Goal: Complete application form: Complete application form

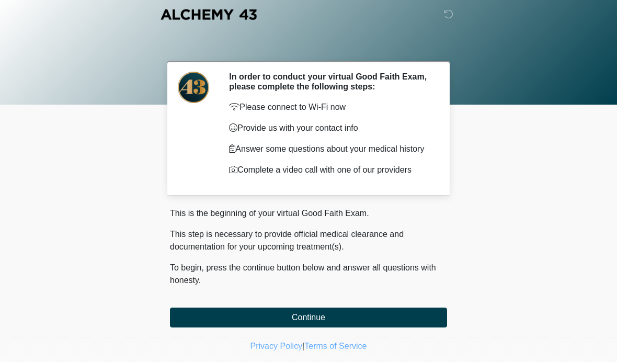
click at [343, 321] on button "Continue" at bounding box center [308, 318] width 277 height 20
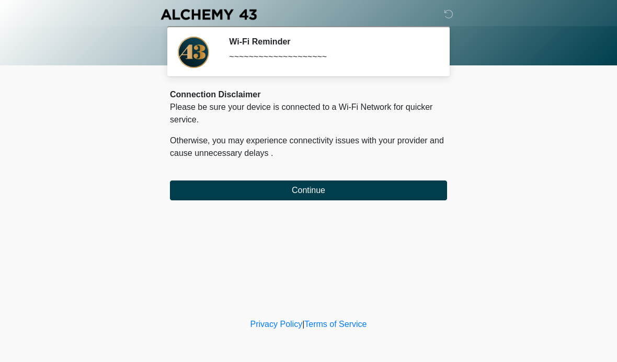
click at [356, 192] on button "Continue" at bounding box center [308, 191] width 277 height 20
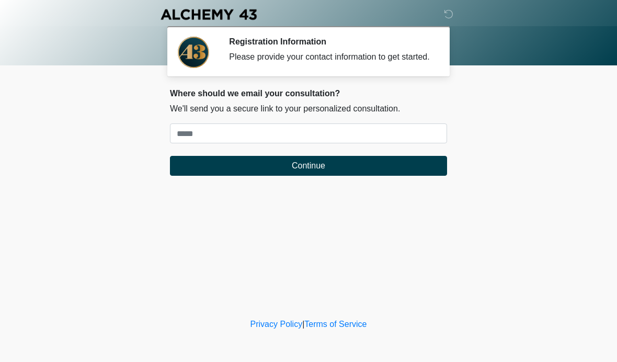
click at [216, 131] on div "Where should we email your consultation? We'll send you a secure link to your p…" at bounding box center [308, 131] width 277 height 87
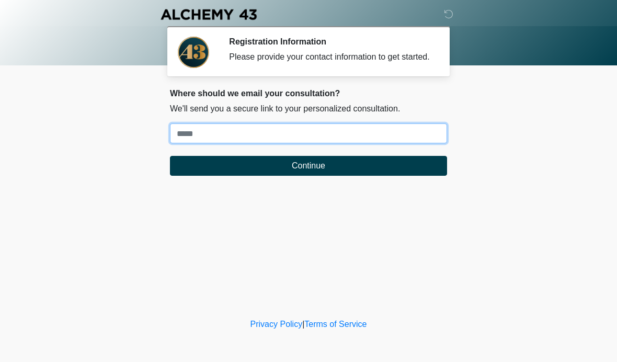
click at [248, 139] on input "Where should we email your treatment plan?" at bounding box center [308, 133] width 277 height 20
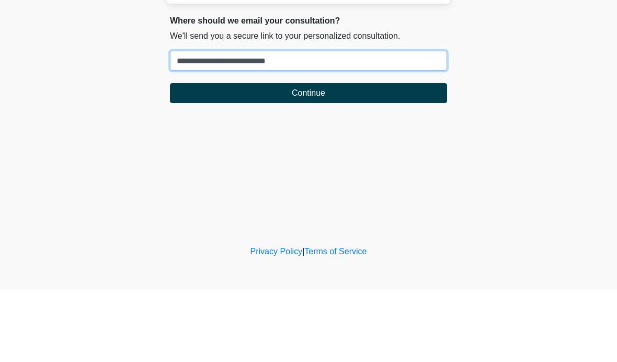
type input "**********"
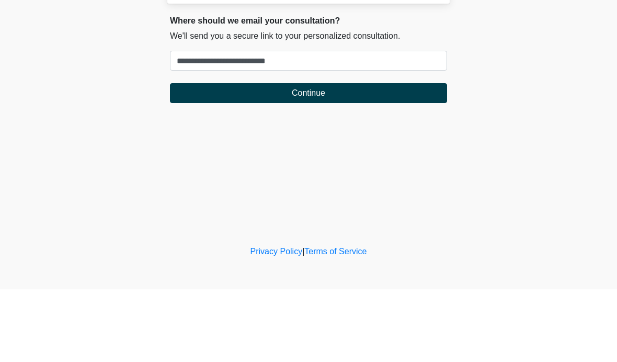
click at [343, 156] on button "Continue" at bounding box center [308, 166] width 277 height 20
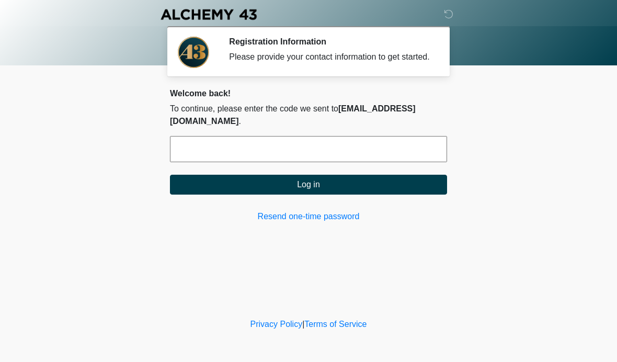
click at [284, 161] on input "text" at bounding box center [308, 149] width 277 height 26
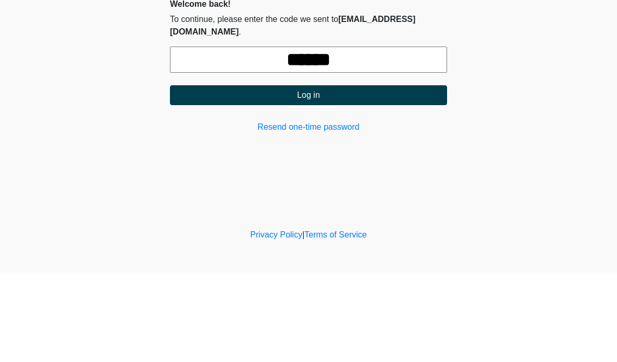
type input "******"
click at [373, 175] on button "Log in" at bounding box center [308, 185] width 277 height 20
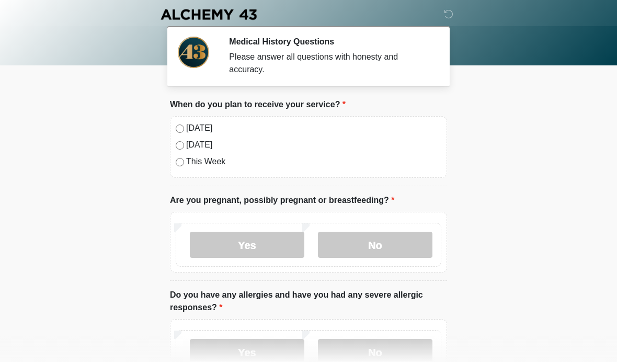
click at [186, 127] on label "[DATE]" at bounding box center [313, 128] width 255 height 13
click at [373, 245] on label "No" at bounding box center [375, 245] width 115 height 26
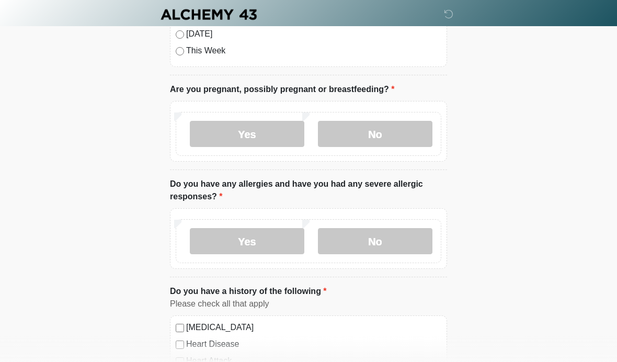
scroll to position [114, 0]
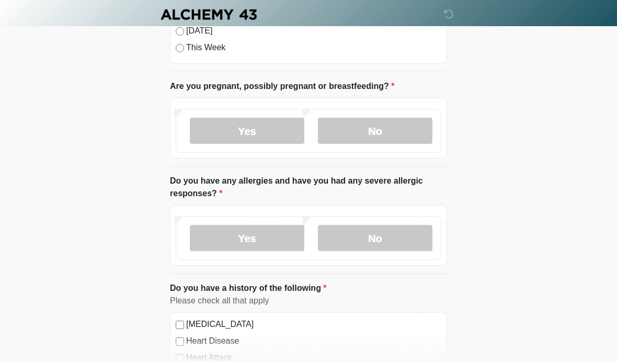
click at [382, 244] on label "No" at bounding box center [375, 238] width 115 height 26
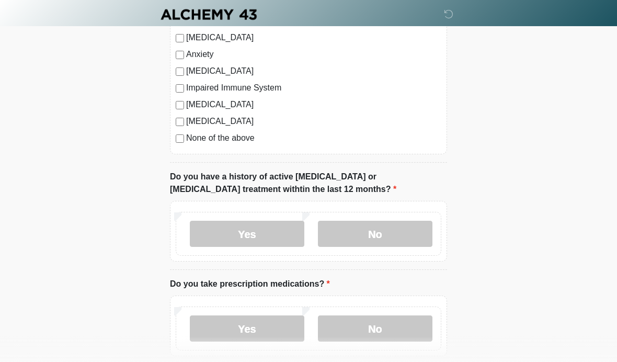
scroll to position [508, 0]
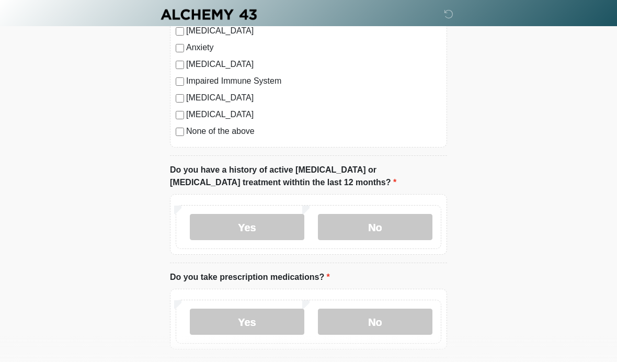
click at [392, 228] on label "No" at bounding box center [375, 227] width 115 height 26
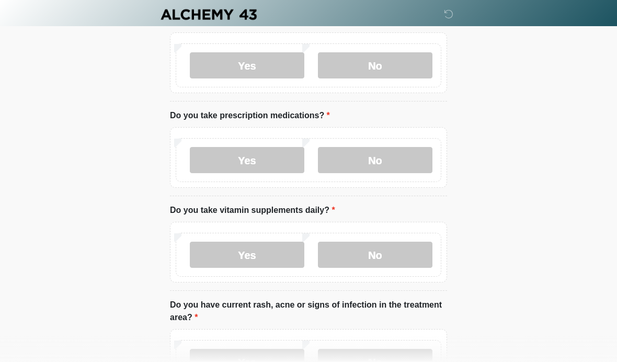
scroll to position [669, 0]
click at [407, 164] on label "No" at bounding box center [375, 161] width 115 height 26
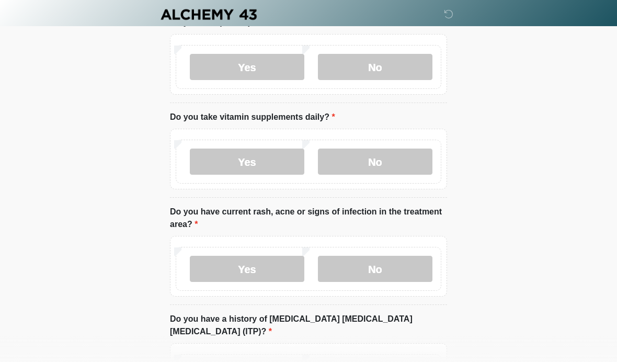
scroll to position [770, 0]
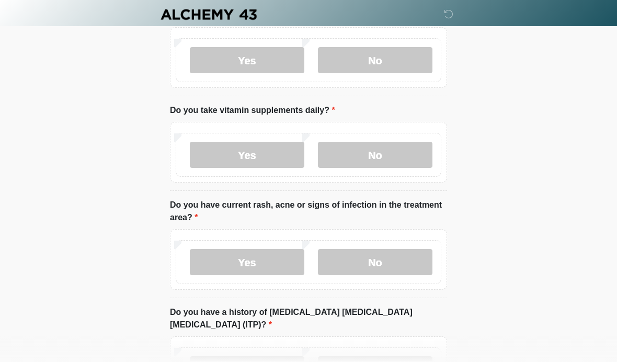
click at [267, 156] on label "Yes" at bounding box center [247, 155] width 115 height 26
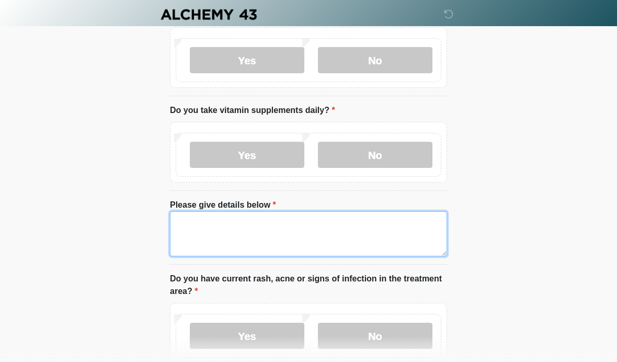
click at [332, 238] on textarea "Please give details below" at bounding box center [308, 233] width 277 height 45
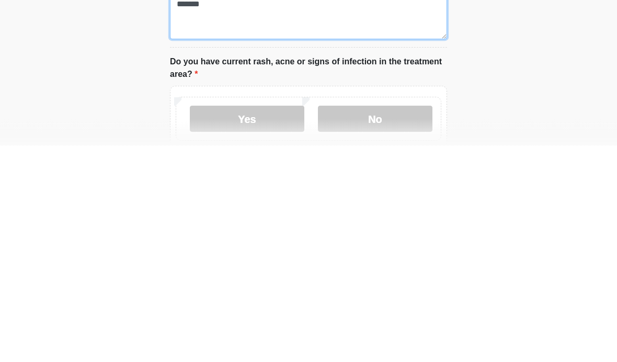
type textarea "*******"
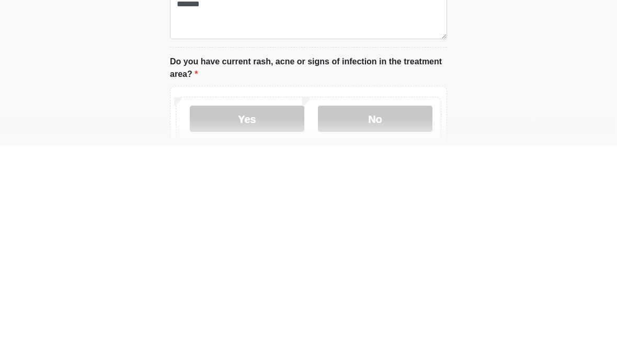
click at [401, 323] on label "No" at bounding box center [375, 336] width 115 height 26
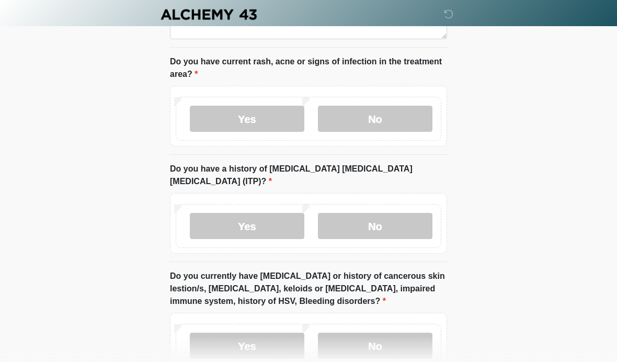
click at [439, 168] on label "Do you have a history of [MEDICAL_DATA] [MEDICAL_DATA] [MEDICAL_DATA] (ITP)?" at bounding box center [308, 175] width 277 height 25
click at [401, 213] on label "No" at bounding box center [375, 226] width 115 height 26
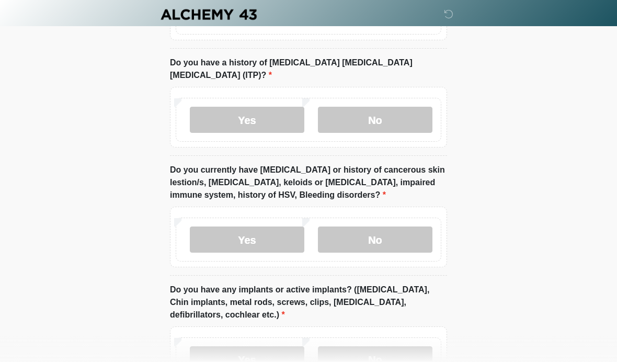
scroll to position [1094, 0]
click at [368, 229] on label "No" at bounding box center [375, 239] width 115 height 26
click at [256, 350] on label "Yes" at bounding box center [247, 359] width 115 height 26
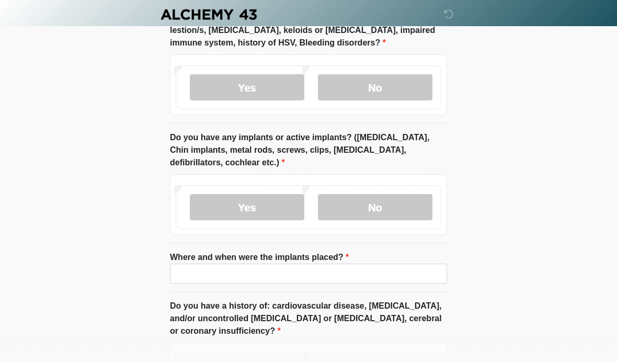
scroll to position [1247, 0]
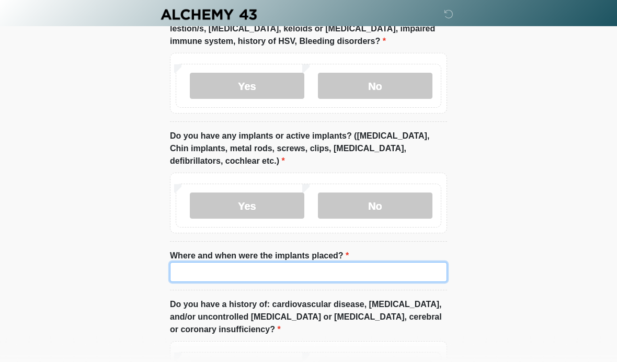
click at [362, 262] on input "Where and when were the implants placed?" at bounding box center [308, 272] width 277 height 20
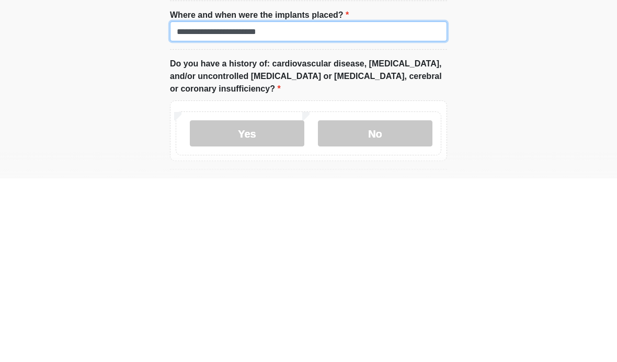
scroll to position [1304, 0]
type input "**********"
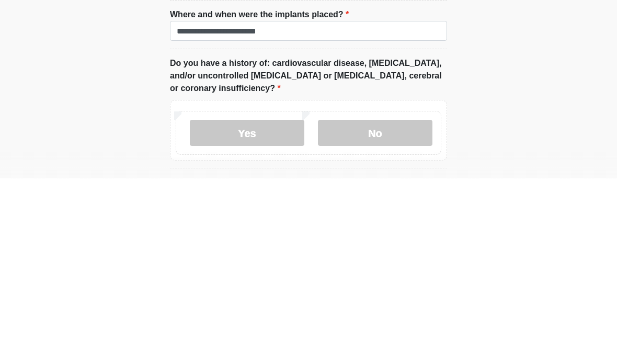
click at [379, 303] on label "No" at bounding box center [375, 316] width 115 height 26
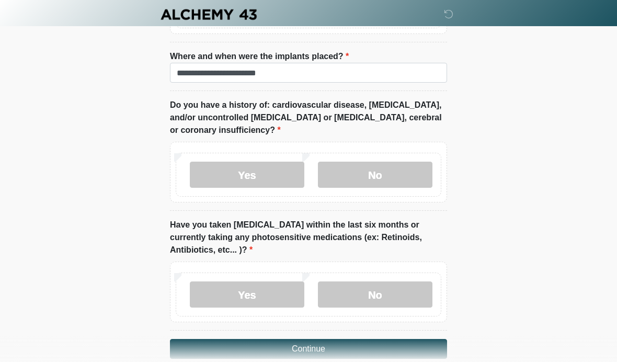
click at [407, 281] on label "No" at bounding box center [375, 294] width 115 height 26
click at [338, 339] on button "Continue" at bounding box center [308, 349] width 277 height 20
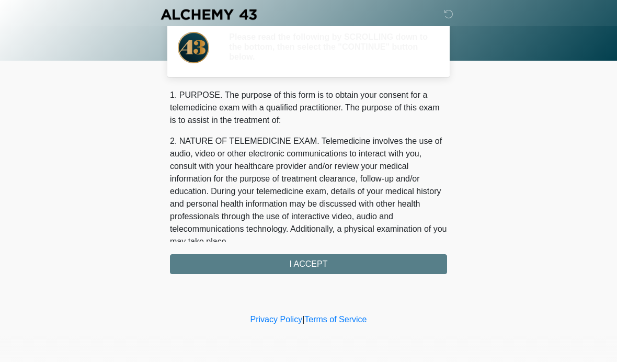
scroll to position [0, 0]
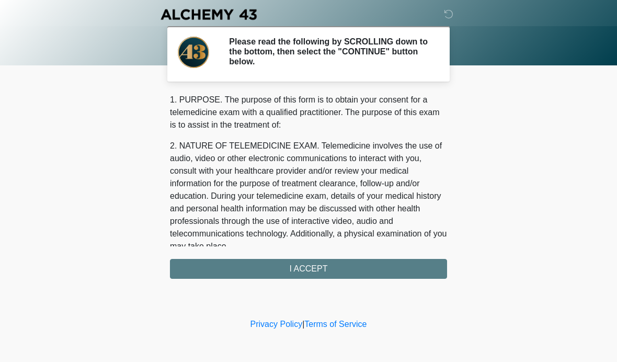
click at [386, 270] on div "1. PURPOSE. The purpose of this form is to obtain your consent for a telemedici…" at bounding box center [308, 186] width 277 height 185
click at [319, 269] on div "1. PURPOSE. The purpose of this form is to obtain your consent for a telemedici…" at bounding box center [308, 186] width 277 height 185
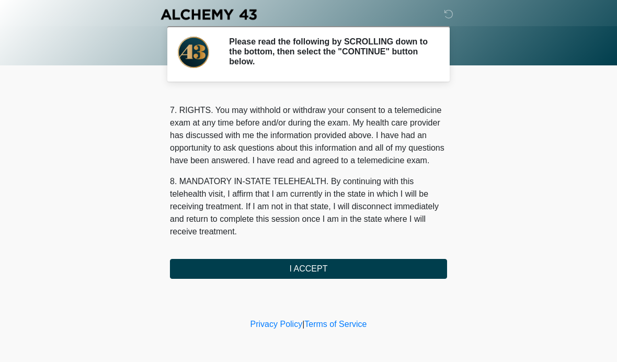
scroll to position [454, 0]
click at [322, 267] on button "I ACCEPT" at bounding box center [308, 269] width 277 height 20
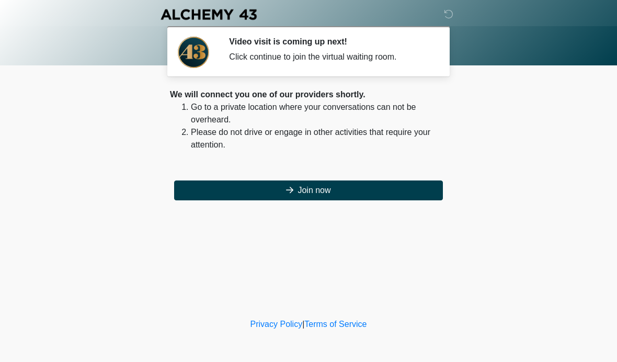
click at [293, 193] on button "Join now" at bounding box center [308, 191] width 269 height 20
